Goal: Information Seeking & Learning: Learn about a topic

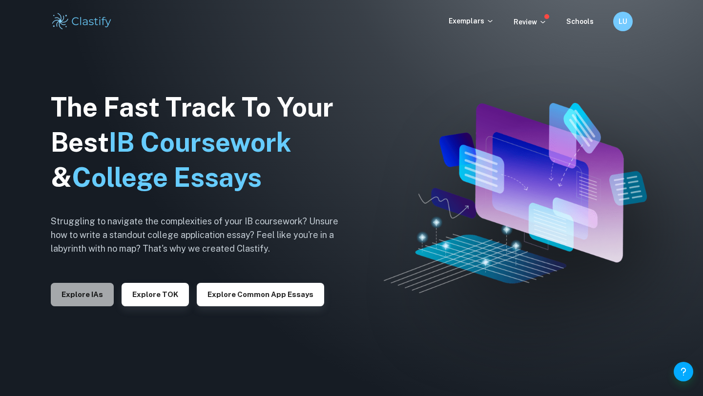
click at [103, 288] on button "Explore IAs" at bounding box center [82, 294] width 63 height 23
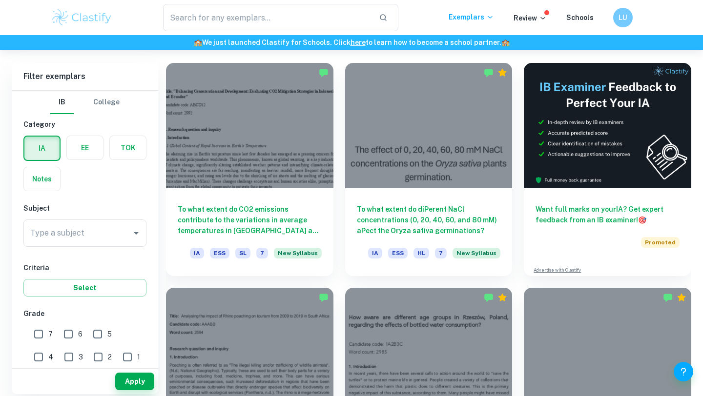
scroll to position [270, 0]
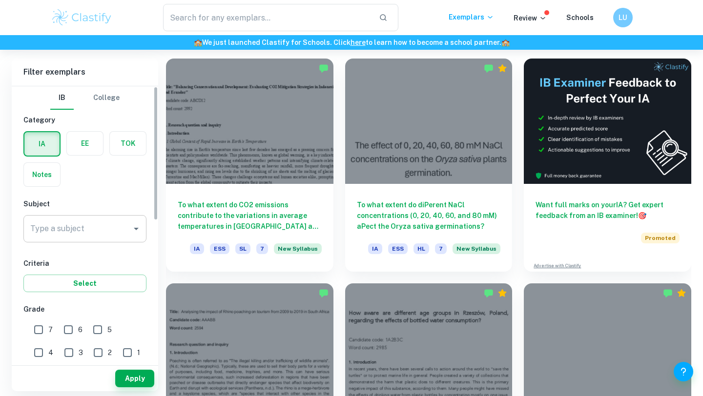
click at [94, 225] on input "Type a subject" at bounding box center [78, 229] width 100 height 19
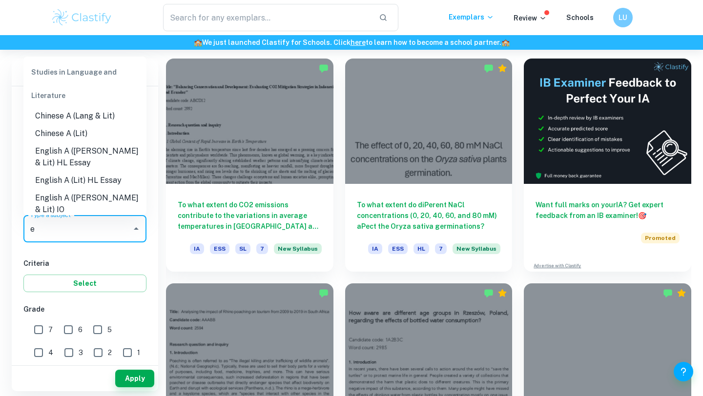
click at [54, 182] on li "English A (Lit) HL Essay" at bounding box center [84, 181] width 123 height 18
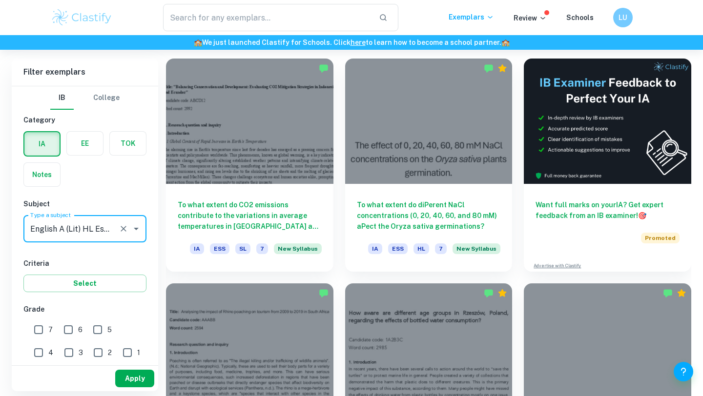
type input "English A (Lit) HL Essay"
click at [143, 375] on button "Apply" at bounding box center [134, 379] width 39 height 18
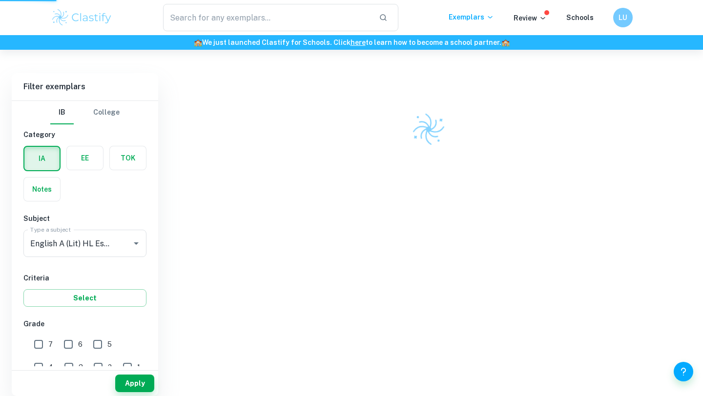
scroll to position [251, 0]
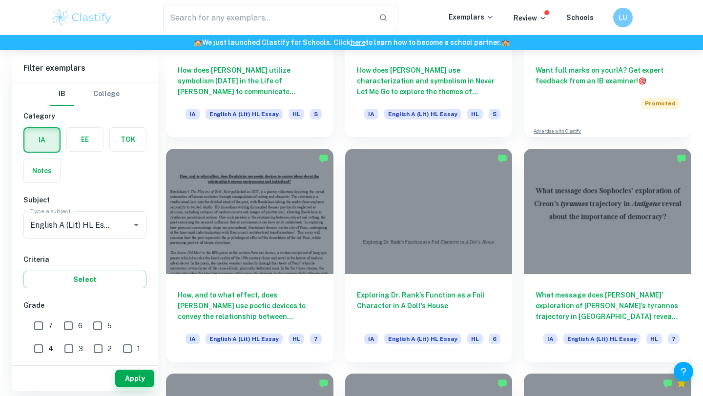
scroll to position [434, 0]
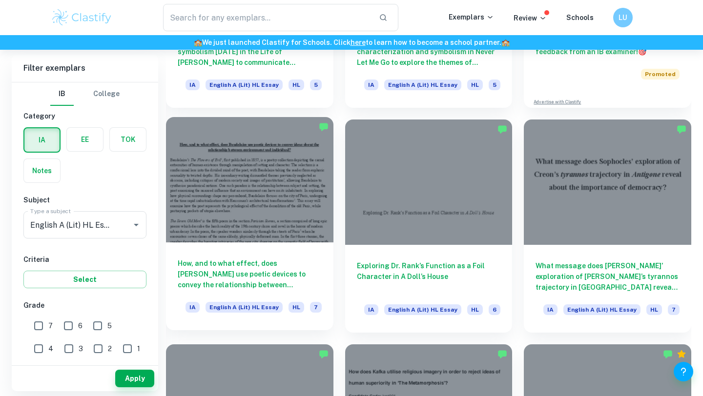
click at [215, 215] on div at bounding box center [249, 179] width 167 height 125
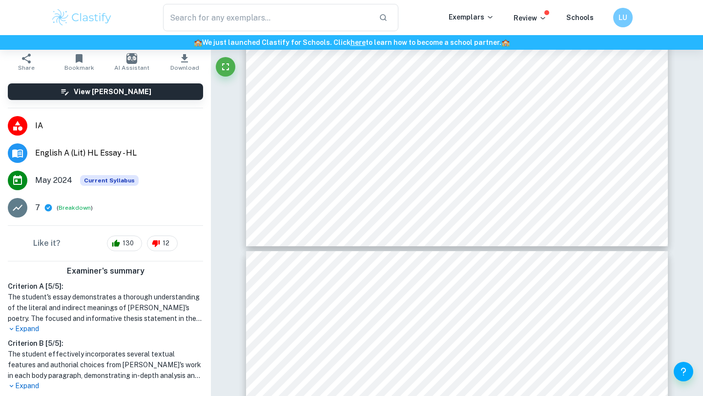
scroll to position [268, 0]
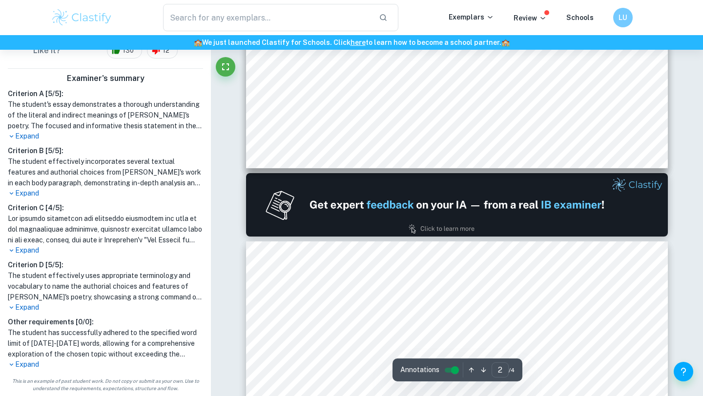
type input "1"
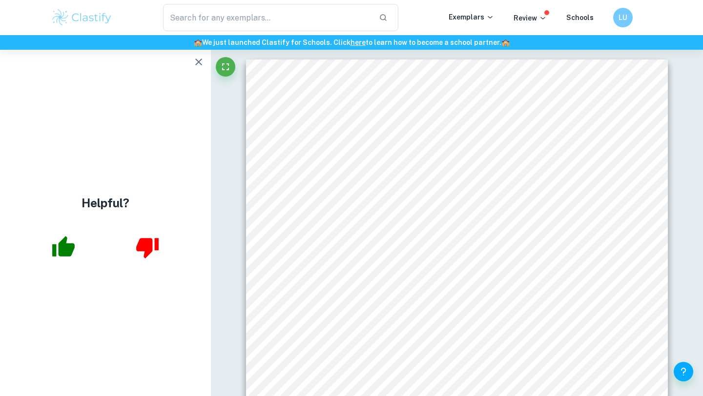
scroll to position [0, 0]
